Goal: Navigation & Orientation: Find specific page/section

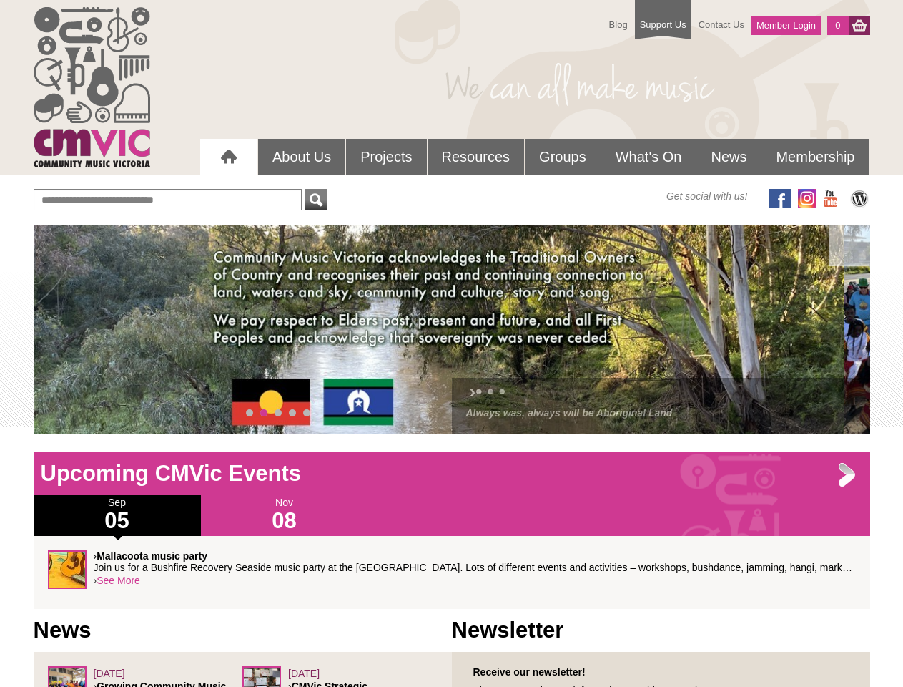
click at [452, 329] on div "› • • • Always was, always will be Aboriginal Land" at bounding box center [452, 330] width 837 height 210
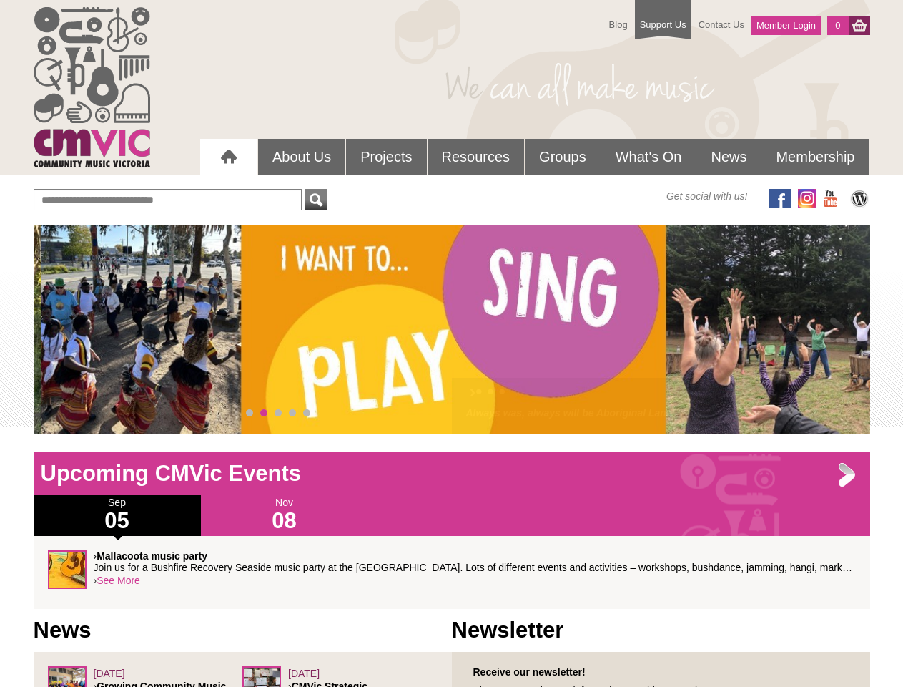
click at [0, 0] on div "› Click here to FIND EVENTS inclusive, accessible community music events throug…" at bounding box center [0, 0] width 0 height 0
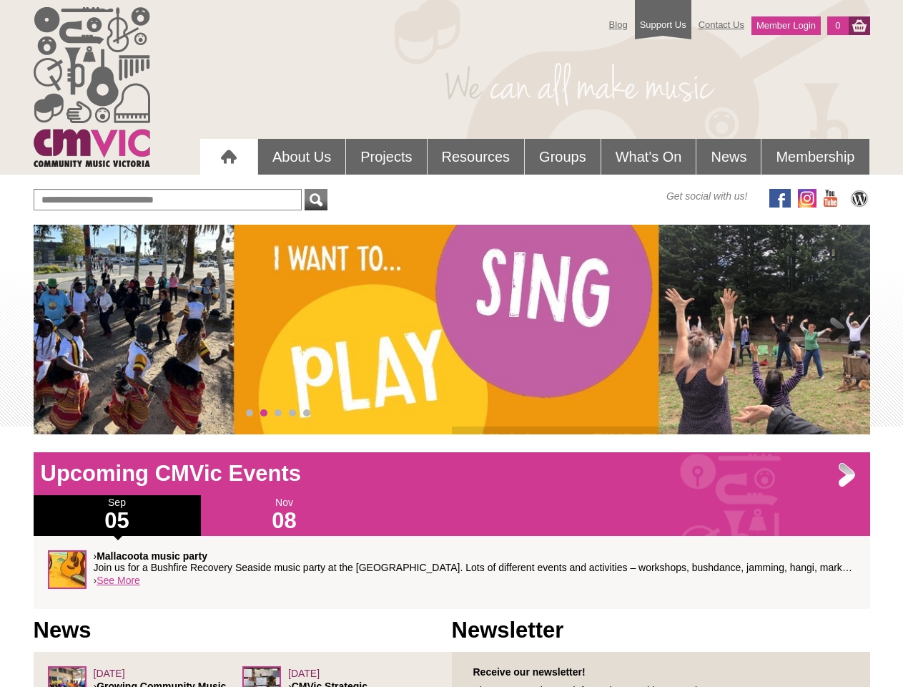
click at [66, 330] on span at bounding box center [65, 329] width 29 height 29
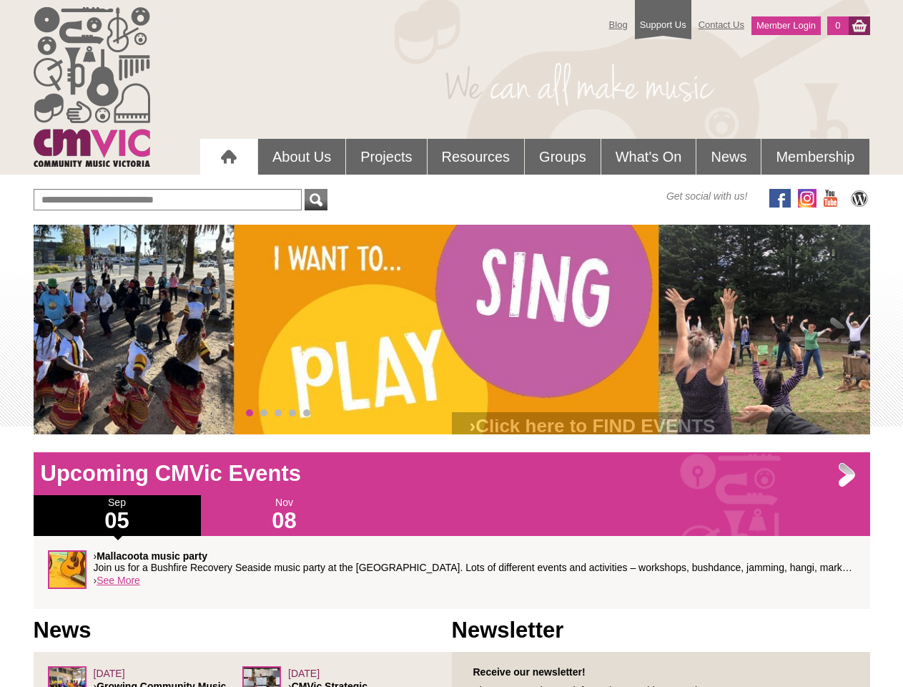
click at [838, 330] on span at bounding box center [838, 329] width 29 height 29
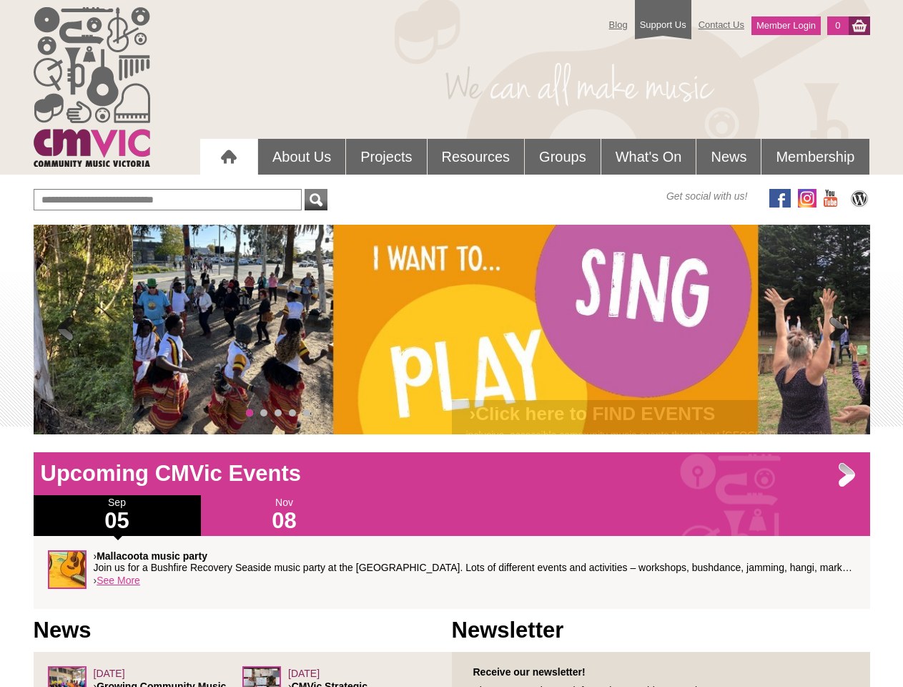
click at [250, 413] on span "0" at bounding box center [249, 412] width 7 height 7
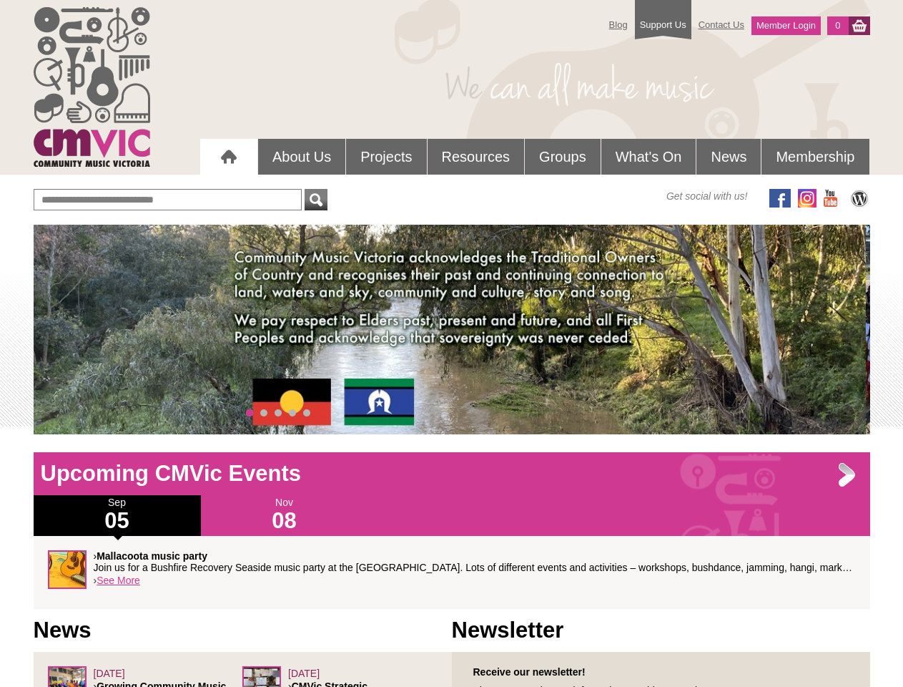
click at [264, 413] on span "1" at bounding box center [263, 412] width 7 height 7
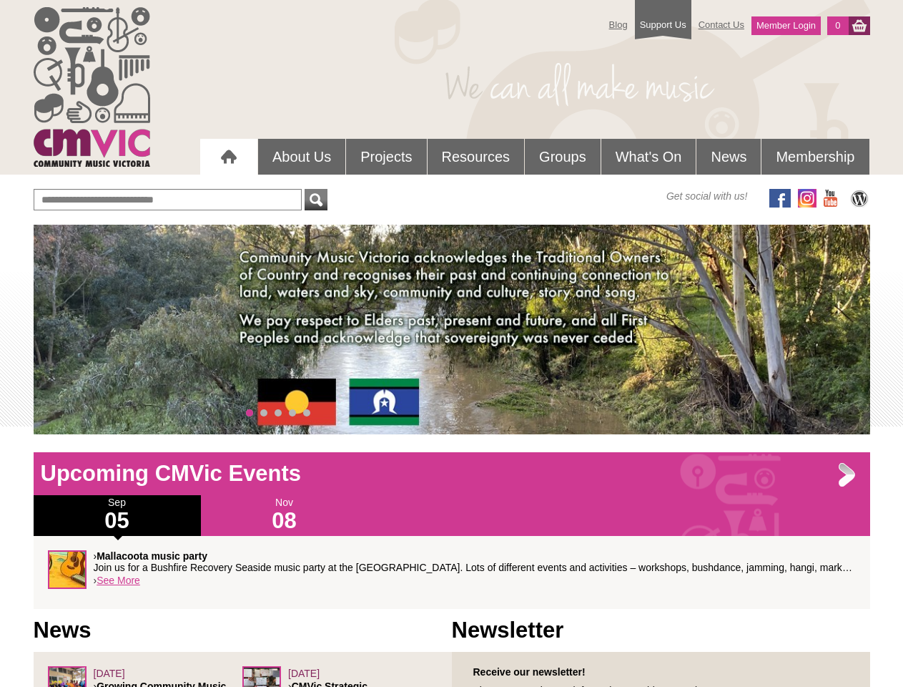
click at [278, 413] on span "2" at bounding box center [278, 412] width 7 height 7
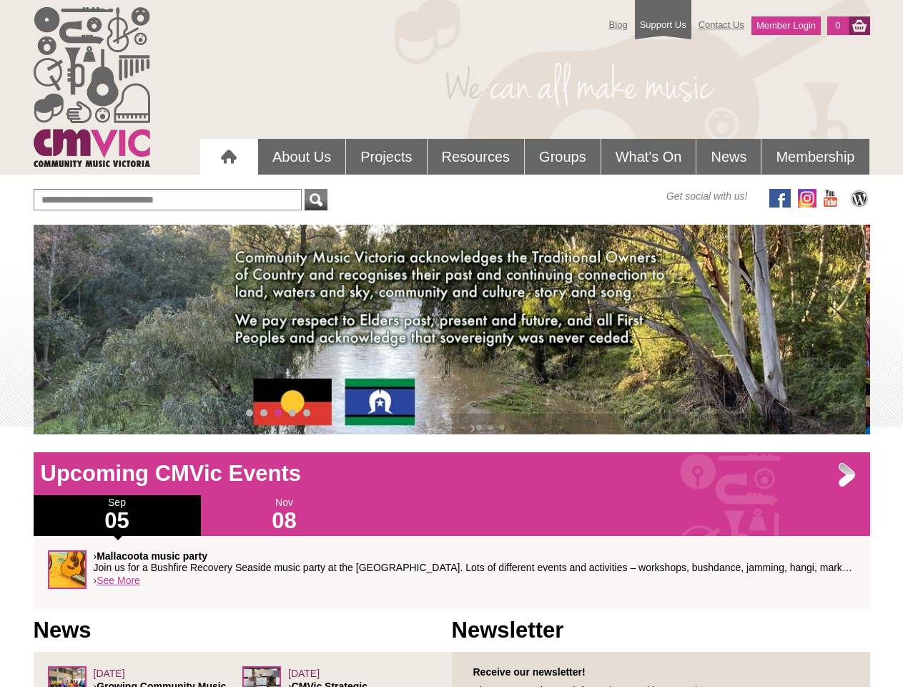
click at [293, 413] on span "3" at bounding box center [292, 412] width 7 height 7
